Goal: Task Accomplishment & Management: Use online tool/utility

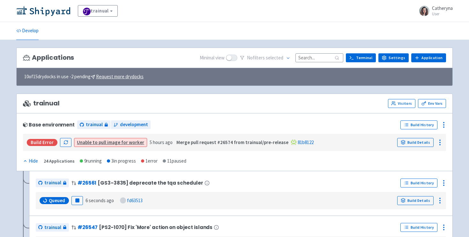
click at [321, 52] on div "Applications Minimal view No filter s selected Terminal Settings Application Te…" at bounding box center [234, 58] width 436 height 21
click at [317, 61] on input at bounding box center [319, 57] width 48 height 9
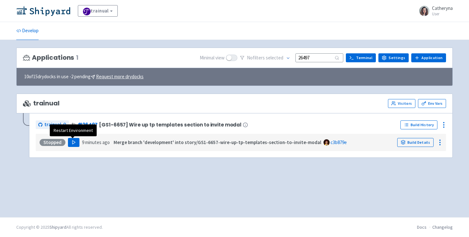
type input "26497"
click at [75, 141] on button "Play" at bounding box center [73, 142] width 11 height 9
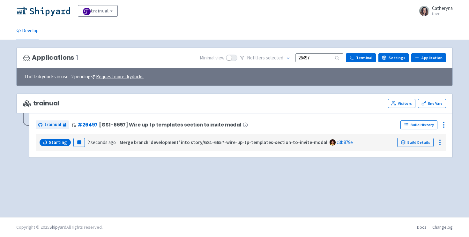
click at [102, 189] on div "Applications 1 Minimal view No filter s selected 26497 Terminal Settings Applic…" at bounding box center [234, 129] width 436 height 162
click at [191, 23] on ul "Develop" at bounding box center [234, 31] width 444 height 18
click at [180, 16] on div "trainual View Organizations Catheryna User Profile Sign out" at bounding box center [234, 10] width 436 height 11
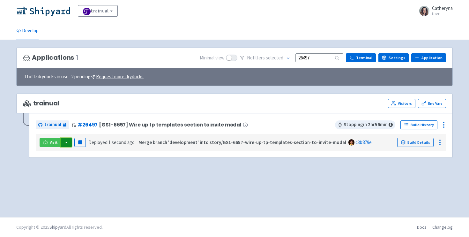
click at [67, 143] on button "button" at bounding box center [66, 142] width 11 height 9
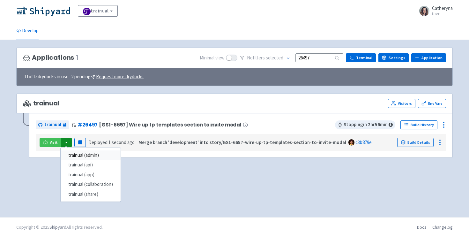
click at [81, 152] on link "trainual (admin)" at bounding box center [91, 155] width 60 height 10
